Goal: Information Seeking & Learning: Learn about a topic

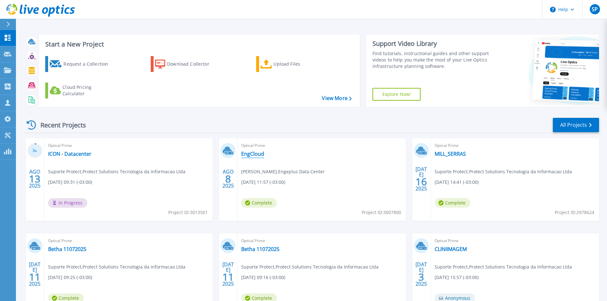
click at [245, 153] on link "EngCloud" at bounding box center [252, 154] width 23 height 6
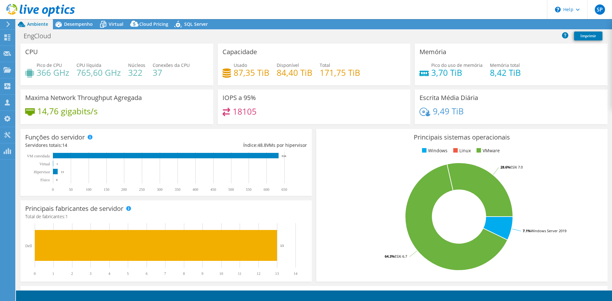
select select "USD"
click at [73, 24] on span "Desempenho" at bounding box center [78, 24] width 29 height 6
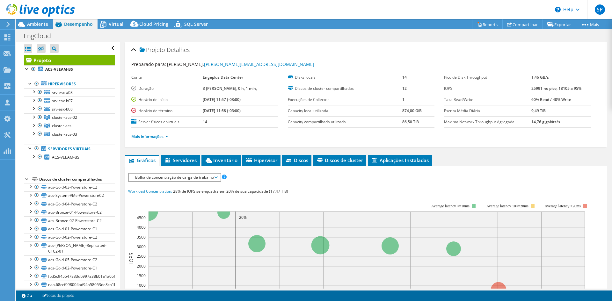
scroll to position [8, 0]
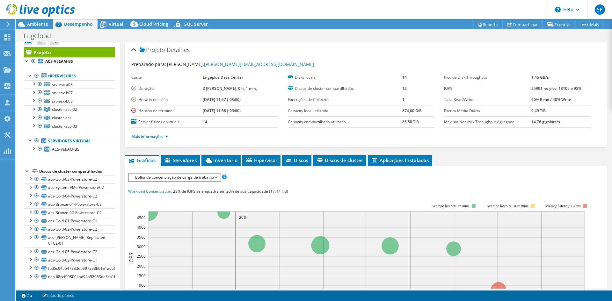
click at [323, 143] on div "Mais informações" at bounding box center [365, 137] width 469 height 18
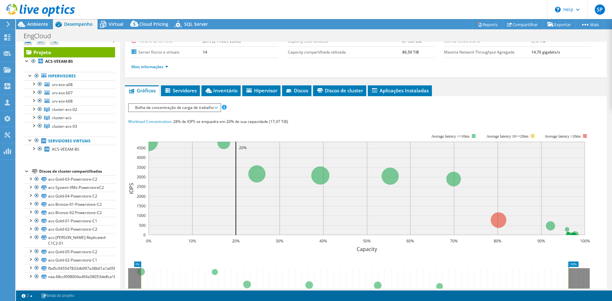
scroll to position [164, 0]
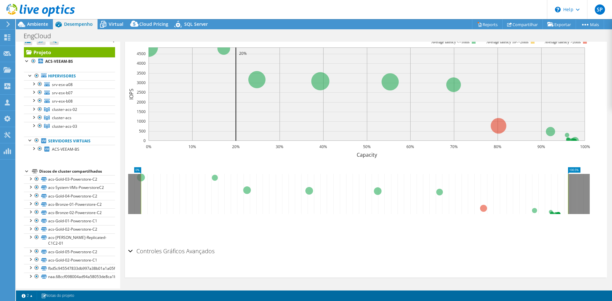
click at [567, 184] on rect at bounding box center [568, 194] width 3 height 40
click at [317, 161] on section "Workload Concentration: 28% de IOPS se enquadra em 20% de sua capacidade (17,47…" at bounding box center [366, 133] width 476 height 218
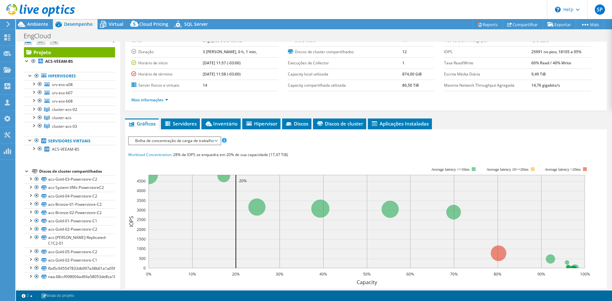
scroll to position [5, 0]
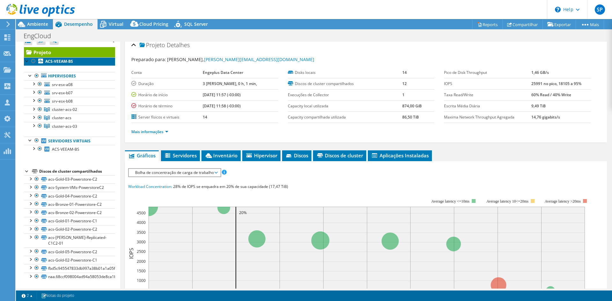
click at [70, 62] on b "ACS-VEEAM-BS" at bounding box center [59, 61] width 28 height 5
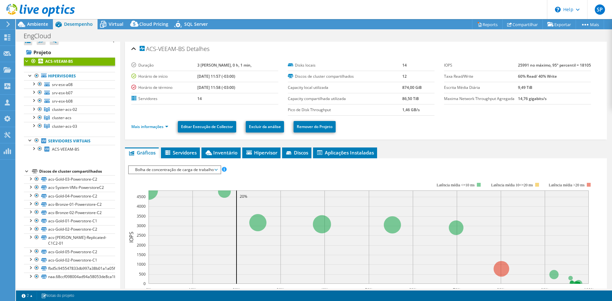
scroll to position [0, 0]
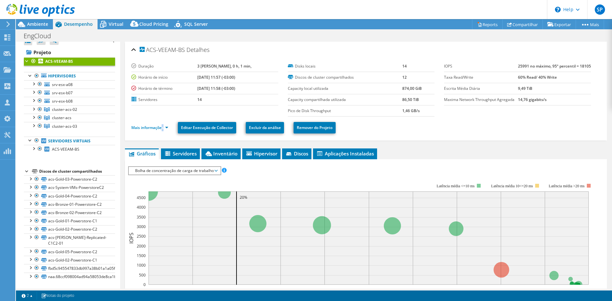
click at [162, 131] on li "Mais informações" at bounding box center [151, 127] width 41 height 7
click at [162, 130] on link "Mais informações" at bounding box center [149, 127] width 37 height 5
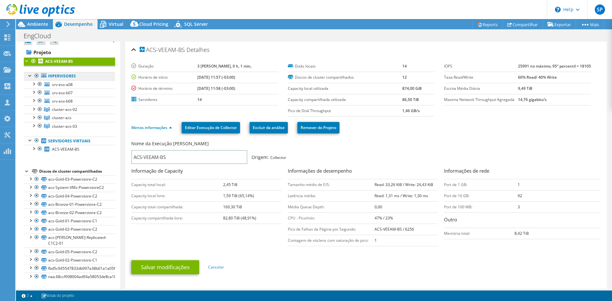
click at [82, 79] on link "Hipervisores" at bounding box center [69, 76] width 91 height 8
click at [41, 77] on link "Hipervisores" at bounding box center [69, 76] width 91 height 8
click at [44, 76] on icon at bounding box center [43, 75] width 5 height 4
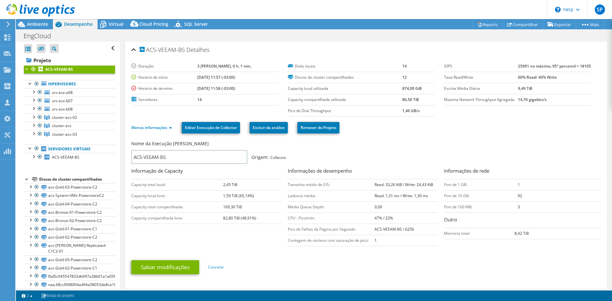
click at [33, 69] on div at bounding box center [33, 69] width 6 height 8
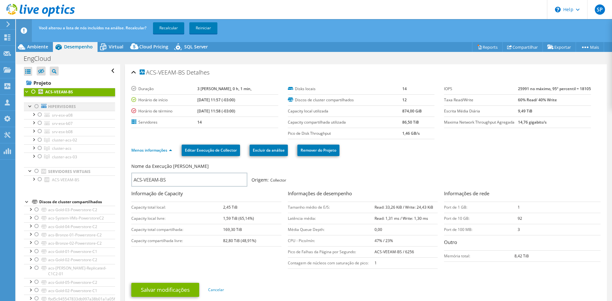
click at [36, 107] on div at bounding box center [36, 107] width 6 height 8
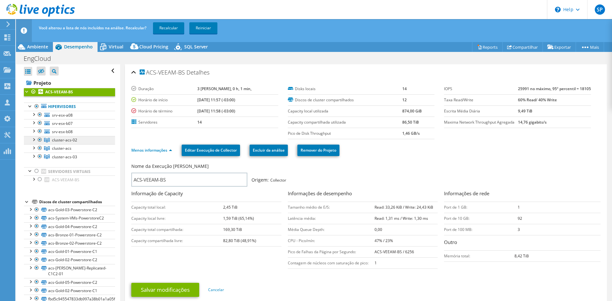
scroll to position [8, 0]
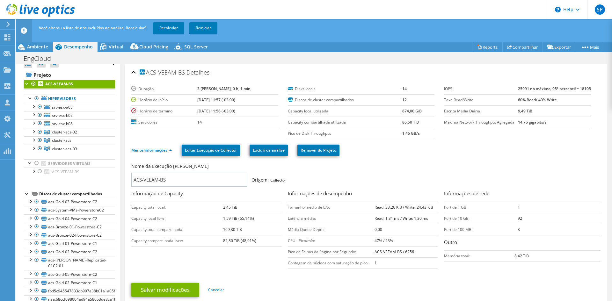
click at [146, 139] on section "Duração 3 [PERSON_NAME], 0 h, 1 min, Horário de início [DATE] 11:57 (-03:00) Ho…" at bounding box center [365, 112] width 469 height 56
click at [161, 29] on link "Recalcular" at bounding box center [168, 27] width 31 height 11
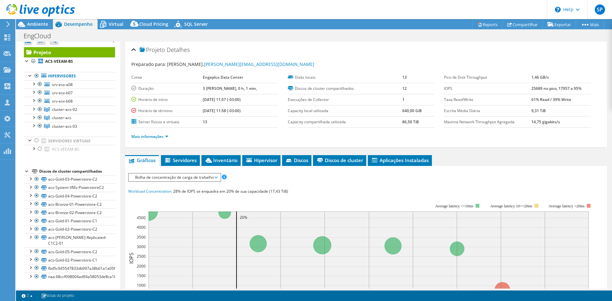
click at [479, 182] on div "IOPS Disk Throughput Tamanho de E/S Latência Profundidade da fila Porcentagem d…" at bounding box center [366, 291] width 476 height 236
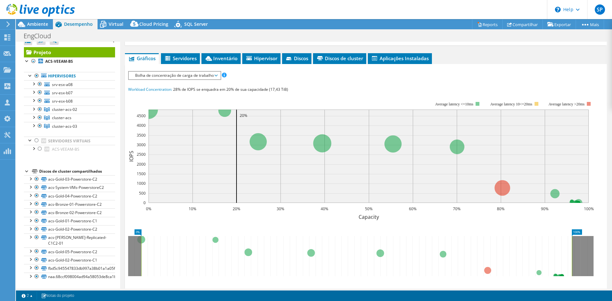
scroll to position [164, 0]
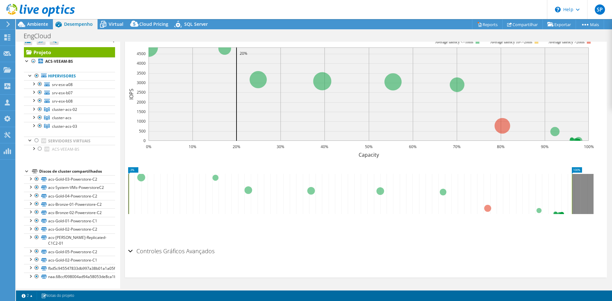
drag, startPoint x: 141, startPoint y: 182, endPoint x: 128, endPoint y: 186, distance: 13.1
click at [128, 186] on rect at bounding box center [128, 194] width 3 height 40
drag, startPoint x: 571, startPoint y: 179, endPoint x: 605, endPoint y: 185, distance: 34.6
click at [605, 185] on div "Projeto Detalhes Preparado para: [PERSON_NAME], [PERSON_NAME][EMAIL_ADDRESS][DO…" at bounding box center [366, 83] width 492 height 411
click at [528, 242] on div "IOPS Disk Throughput Tamanho de E/S Latência Profundidade da fila Porcentagem d…" at bounding box center [366, 127] width 476 height 236
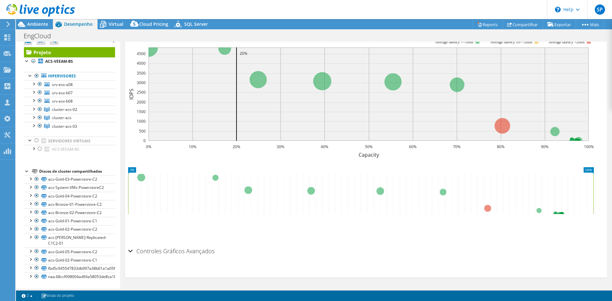
click at [351, 157] on rect at bounding box center [361, 94] width 466 height 127
click at [338, 160] on section "Workload Concentration: 28% de IOPS se enquadra em 20% de sua capacidade (17,43…" at bounding box center [366, 133] width 476 height 218
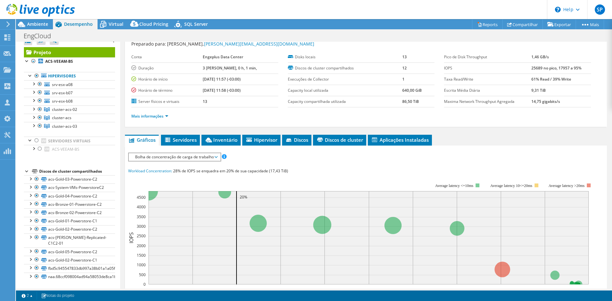
scroll to position [0, 0]
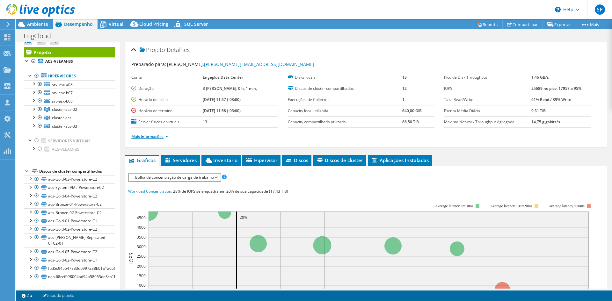
click at [154, 135] on link "Mais informações" at bounding box center [149, 136] width 37 height 5
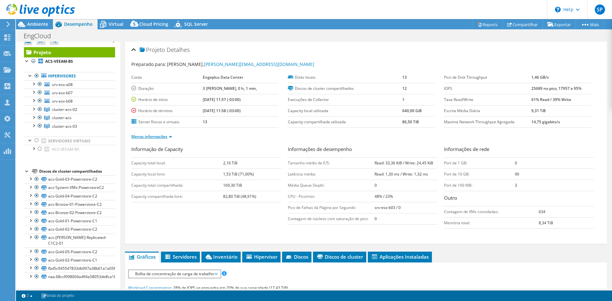
click at [154, 135] on link "Menos informações" at bounding box center [151, 136] width 41 height 5
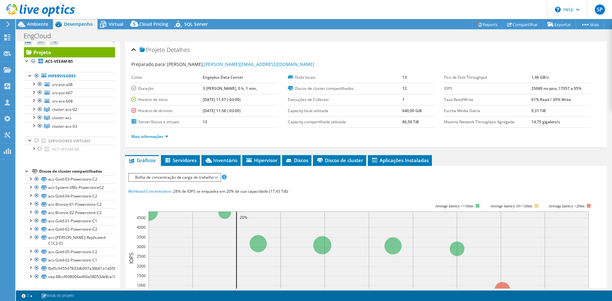
click at [277, 42] on div "Projeto Detalhes Preparado para: [PERSON_NAME], [PERSON_NAME][EMAIL_ADDRESS][DO…" at bounding box center [366, 95] width 482 height 106
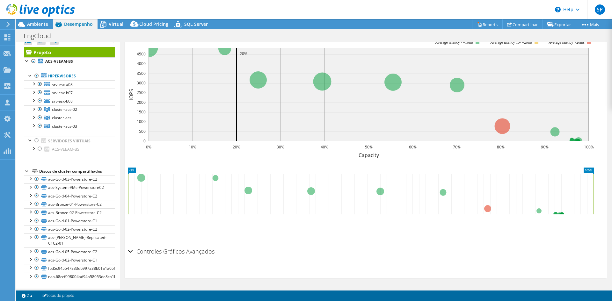
scroll to position [164, 0]
